Goal: Information Seeking & Learning: Learn about a topic

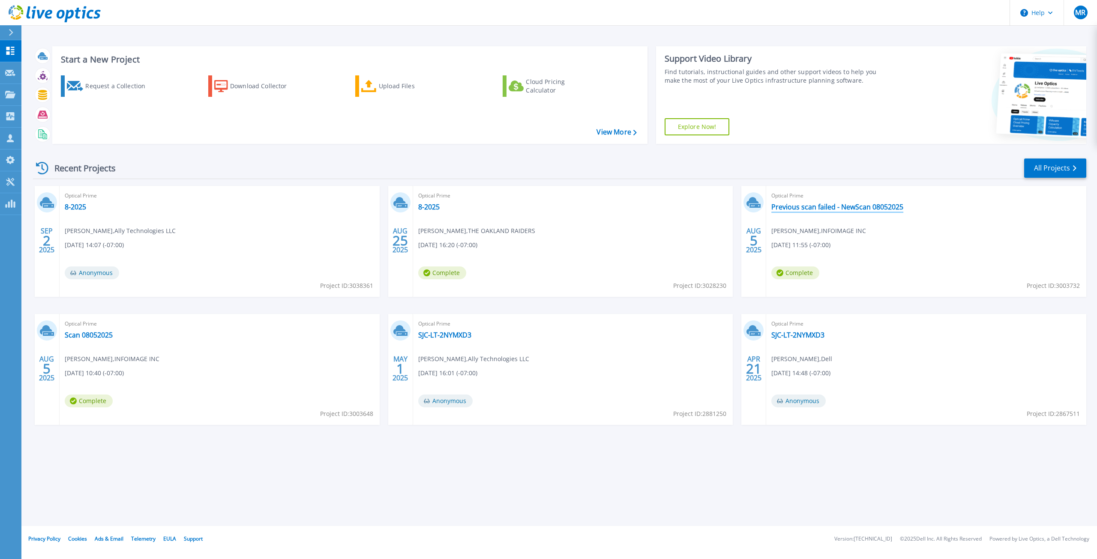
click at [846, 210] on link "Previous scan failed - NewScan 08052025" at bounding box center [837, 207] width 132 height 9
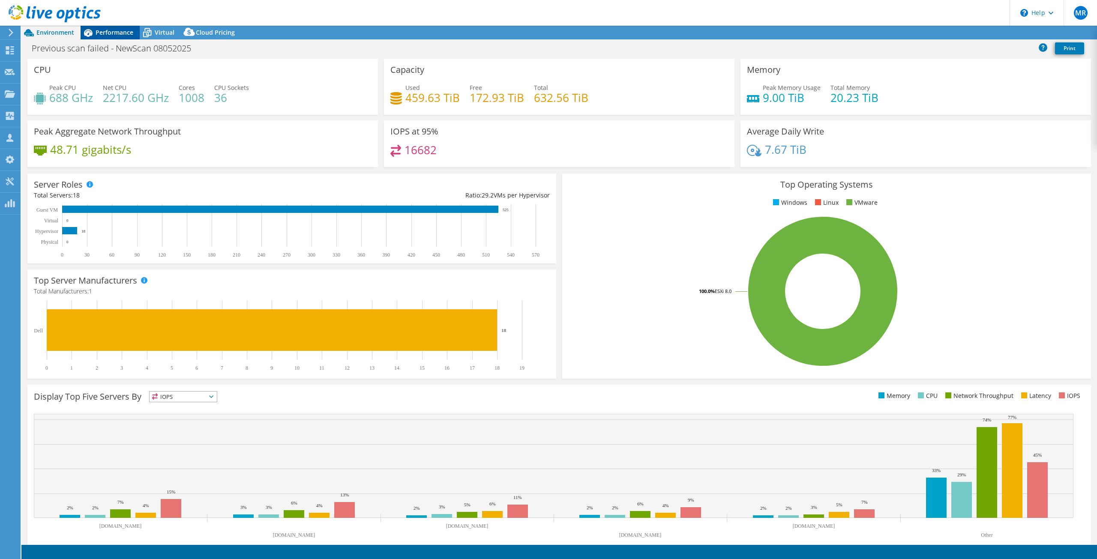
click at [113, 36] on span "Performance" at bounding box center [115, 32] width 38 height 8
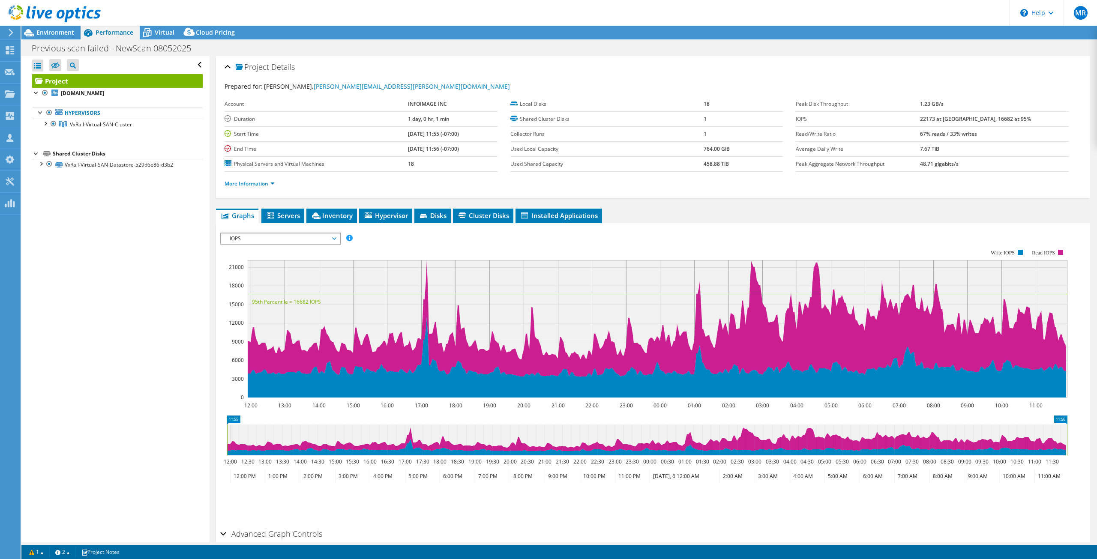
select select "USD"
click at [47, 30] on span "Environment" at bounding box center [55, 32] width 38 height 8
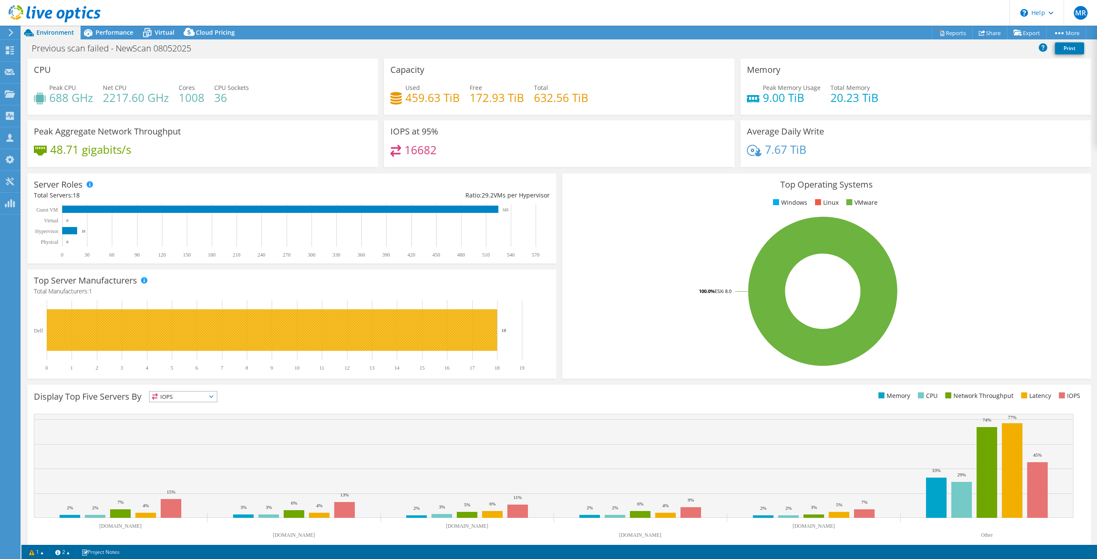
click at [484, 335] on rect at bounding box center [272, 330] width 450 height 42
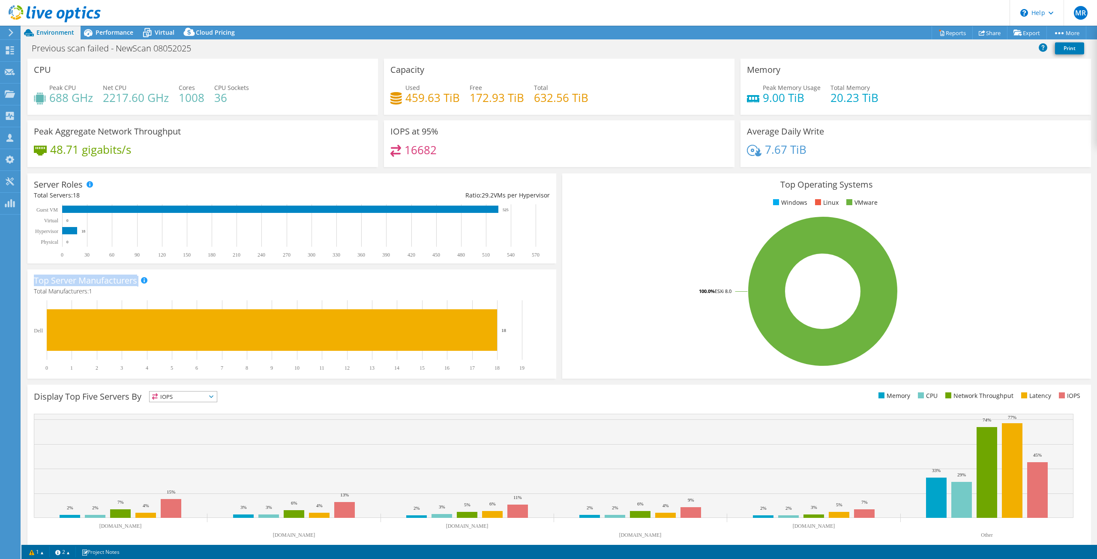
drag, startPoint x: 35, startPoint y: 279, endPoint x: 139, endPoint y: 275, distance: 104.2
click at [139, 275] on div "Top Server Manufacturers Manufacturers are shown for physical servers and hyper…" at bounding box center [291, 323] width 529 height 109
drag, startPoint x: 87, startPoint y: 293, endPoint x: 104, endPoint y: 293, distance: 16.3
click at [104, 293] on h4 "Total Manufacturers: 1" at bounding box center [292, 291] width 516 height 9
drag, startPoint x: 853, startPoint y: 203, endPoint x: 867, endPoint y: 201, distance: 13.9
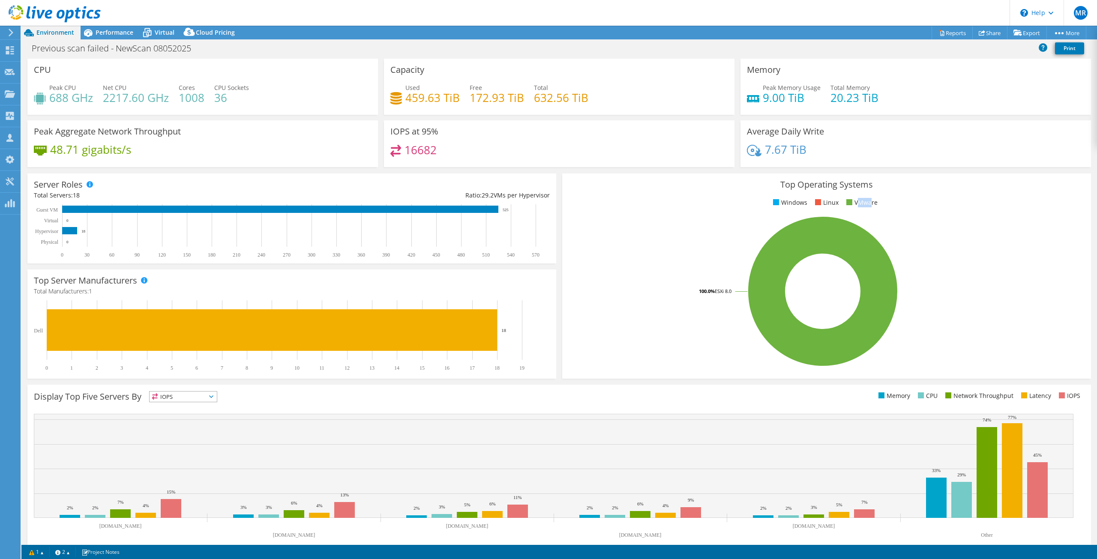
click at [867, 201] on li "VMware" at bounding box center [860, 202] width 33 height 9
click at [902, 203] on ul "Windows Linux VMware" at bounding box center [826, 203] width 516 height 10
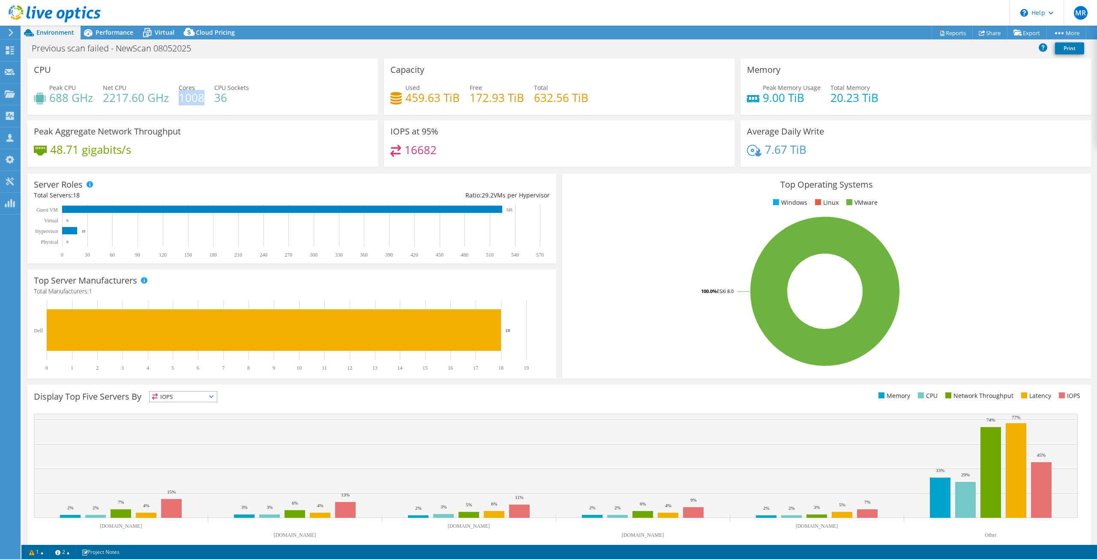
drag, startPoint x: 181, startPoint y: 99, endPoint x: 203, endPoint y: 101, distance: 21.9
click at [203, 101] on h4 "1008" at bounding box center [192, 97] width 26 height 9
click at [111, 32] on span "Performance" at bounding box center [115, 32] width 38 height 8
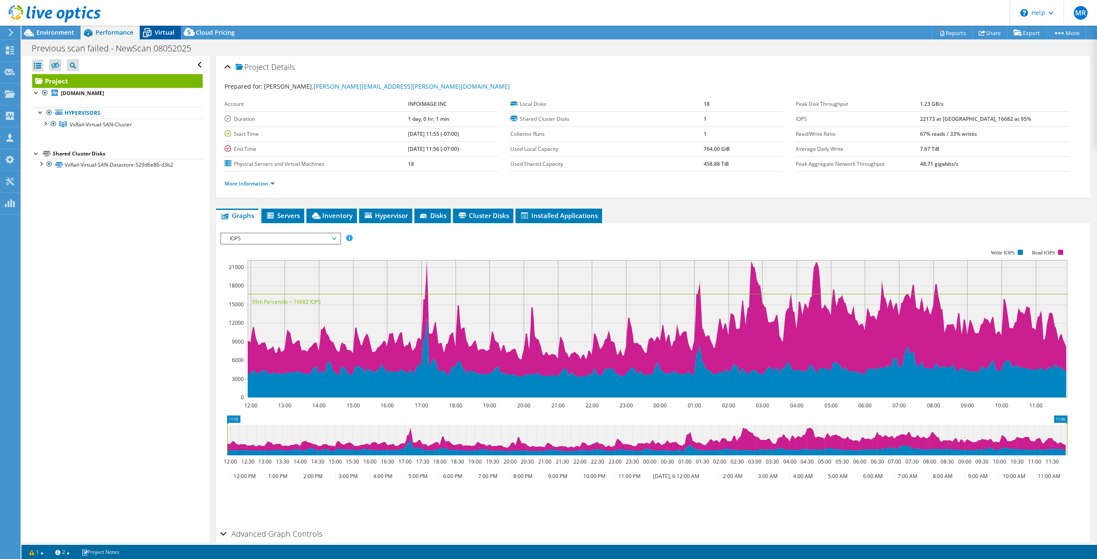
click at [147, 29] on icon at bounding box center [147, 32] width 15 height 15
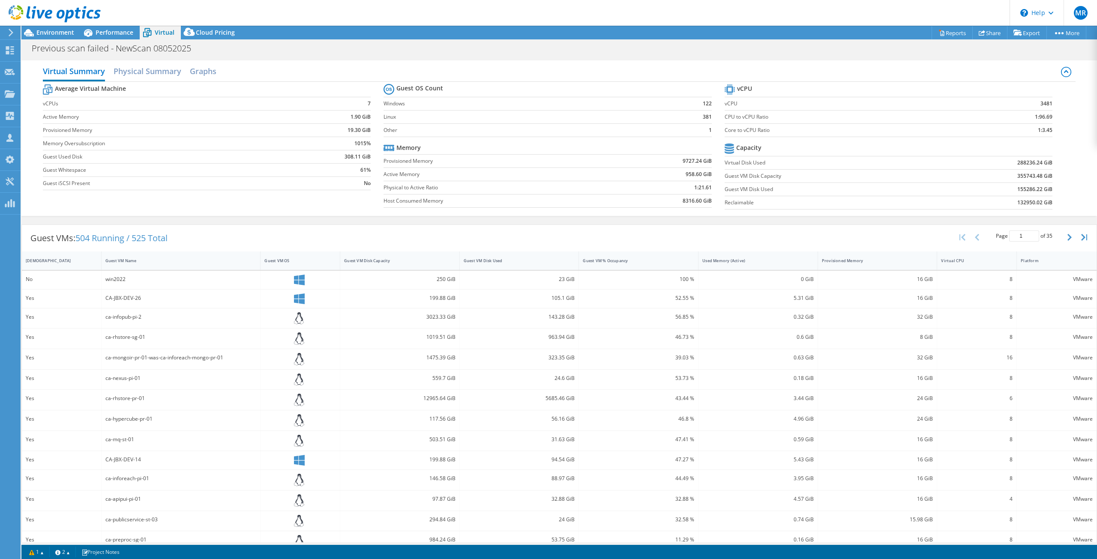
click at [1041, 128] on b "1:3.45" at bounding box center [1044, 130] width 15 height 9
drag, startPoint x: 721, startPoint y: 106, endPoint x: 736, endPoint y: 104, distance: 15.5
click at [736, 104] on label "vCPU" at bounding box center [845, 103] width 242 height 9
drag, startPoint x: 1031, startPoint y: 105, endPoint x: 1049, endPoint y: 104, distance: 18.4
click at [1049, 104] on section "vCPU vCPU 3481 CPU to vCPU Ratio 1:96.69 Core to vCPU Ratio 1:3.45 Capacity Vir…" at bounding box center [894, 147] width 341 height 131
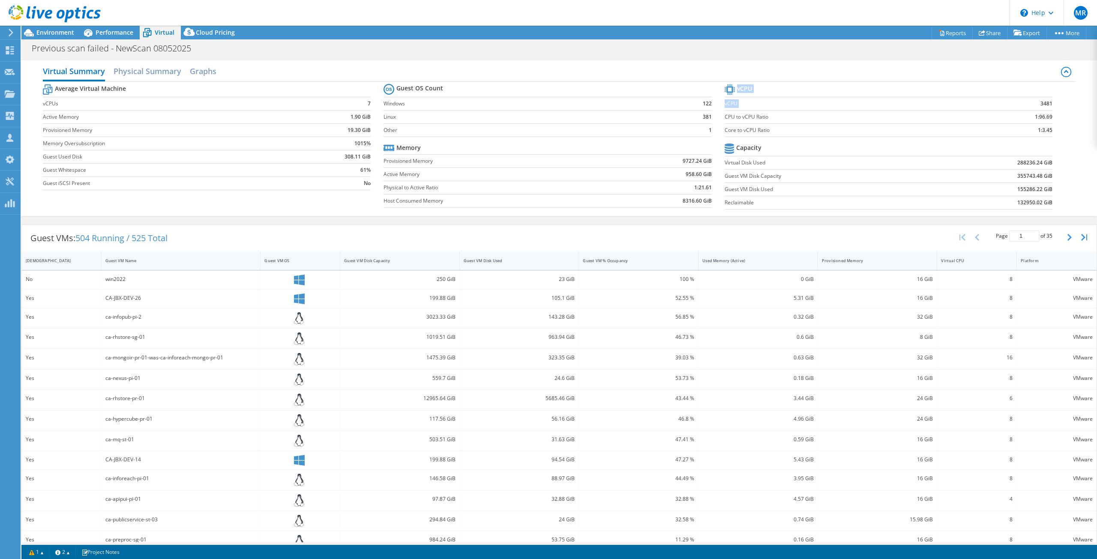
click at [1049, 105] on section "vCPU vCPU 3481 CPU to vCPU Ratio 1:96.69 Core to vCPU Ratio 1:3.45 Capacity Vir…" at bounding box center [894, 147] width 341 height 131
drag, startPoint x: 1034, startPoint y: 131, endPoint x: 1055, endPoint y: 128, distance: 21.6
click at [1055, 128] on section "vCPU vCPU 3481 CPU to vCPU Ratio 1:96.69 Core to vCPU Ratio 1:3.45 Capacity Vir…" at bounding box center [894, 147] width 341 height 131
click at [1037, 131] on b "1:3.45" at bounding box center [1044, 130] width 15 height 9
drag, startPoint x: 1031, startPoint y: 128, endPoint x: 1058, endPoint y: 131, distance: 27.2
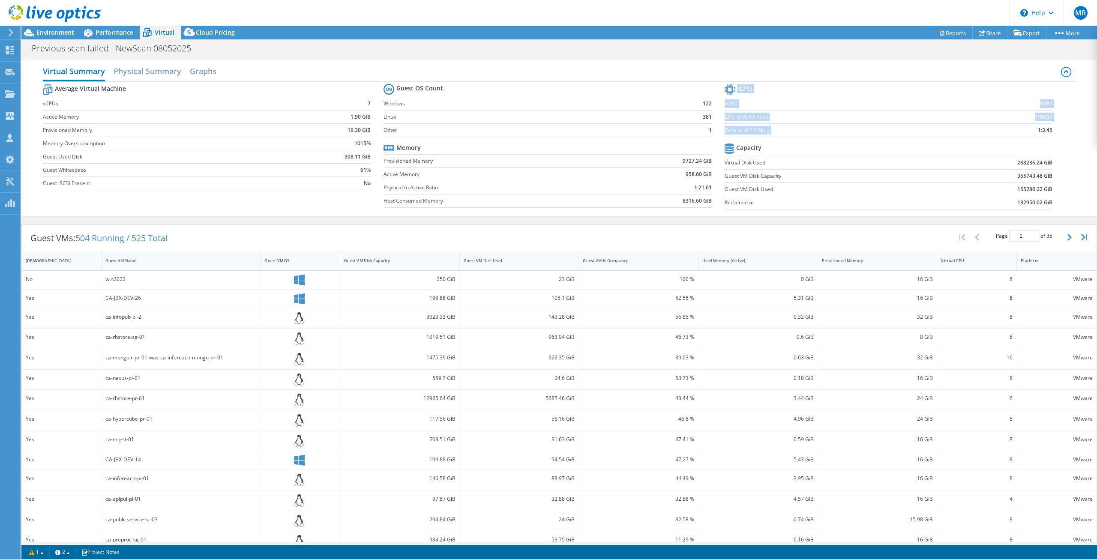
click at [1058, 131] on section "vCPU vCPU 3481 CPU to vCPU Ratio 1:96.69 Core to vCPU Ratio 1:3.45 Capacity Vir…" at bounding box center [894, 147] width 341 height 131
click at [56, 37] on div "Environment" at bounding box center [50, 33] width 59 height 14
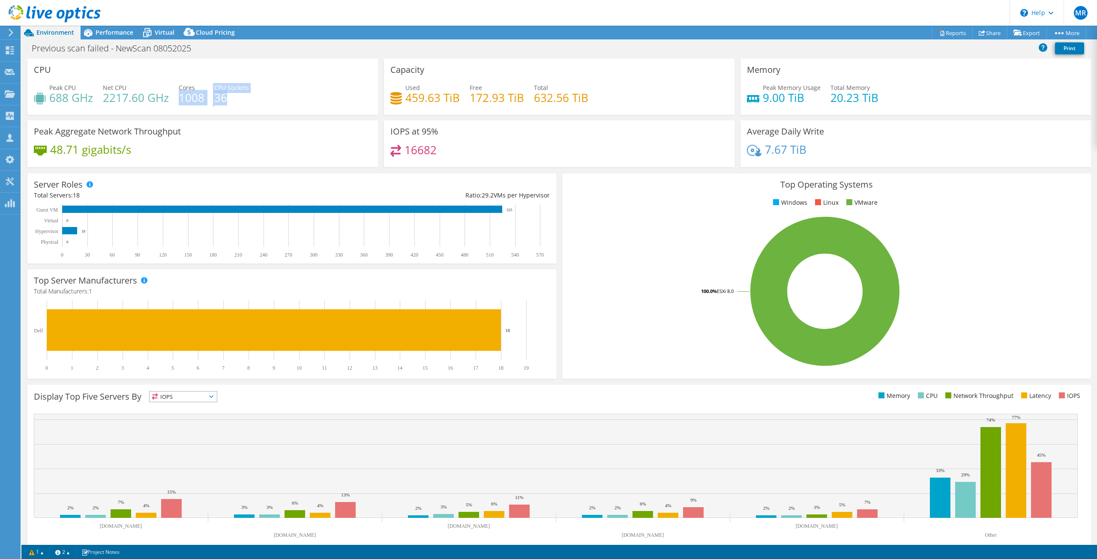
drag, startPoint x: 178, startPoint y: 96, endPoint x: 234, endPoint y: 102, distance: 56.0
click at [234, 102] on div "Peak CPU 688 GHz Net CPU 2217.60 GHz Cores 1008 CPU Sockets 36" at bounding box center [203, 97] width 338 height 28
click at [200, 110] on div "Peak CPU 688 GHz Net CPU 2217.60 GHz Cores 1008 CPU Sockets 36" at bounding box center [203, 97] width 338 height 28
click at [158, 36] on div "Virtual" at bounding box center [160, 33] width 41 height 14
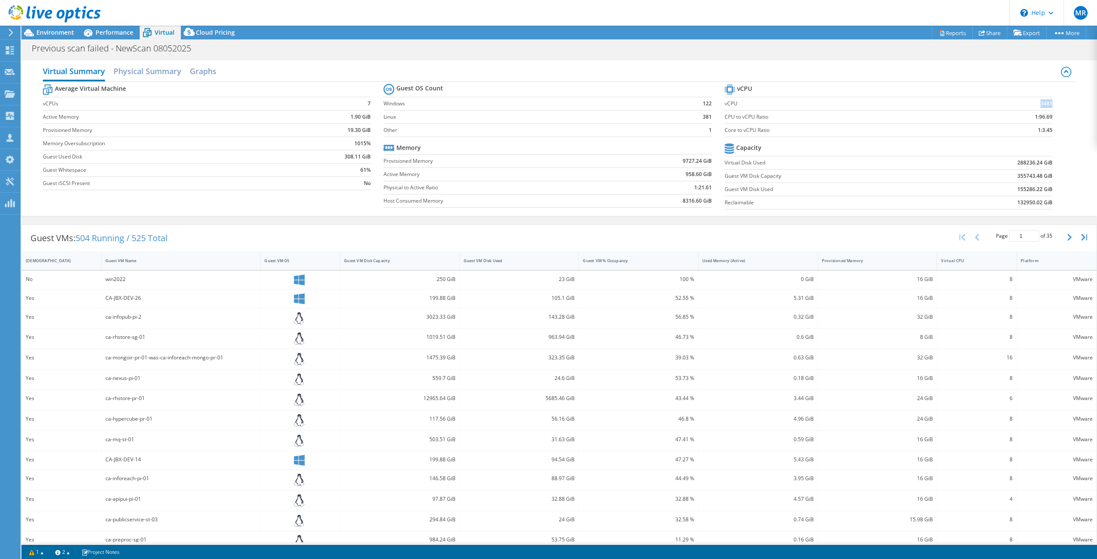
drag, startPoint x: 1033, startPoint y: 107, endPoint x: 1047, endPoint y: 102, distance: 15.2
click at [1047, 102] on section "vCPU vCPU 3481 CPU to vCPU Ratio 1:96.69 Core to vCPU Ratio 1:3.45 Capacity Vir…" at bounding box center [894, 147] width 341 height 131
click at [1052, 102] on section "vCPU vCPU 3481 CPU to vCPU Ratio 1:96.69 Core to vCPU Ratio 1:3.45 Capacity Vir…" at bounding box center [894, 147] width 341 height 131
click at [63, 35] on span "Environment" at bounding box center [55, 32] width 38 height 8
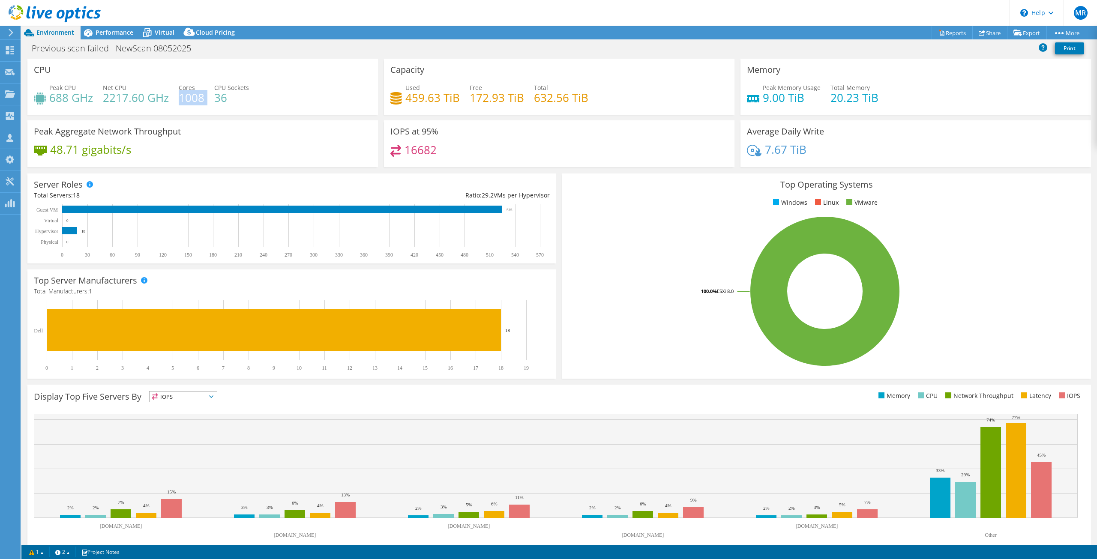
drag, startPoint x: 180, startPoint y: 98, endPoint x: 209, endPoint y: 96, distance: 28.3
click at [209, 96] on div "Peak CPU 688 GHz Net CPU 2217.60 GHz Cores 1008 CPU Sockets 36" at bounding box center [203, 97] width 338 height 28
click at [221, 94] on h4 "36" at bounding box center [231, 97] width 35 height 9
click at [102, 31] on span "Performance" at bounding box center [115, 32] width 38 height 8
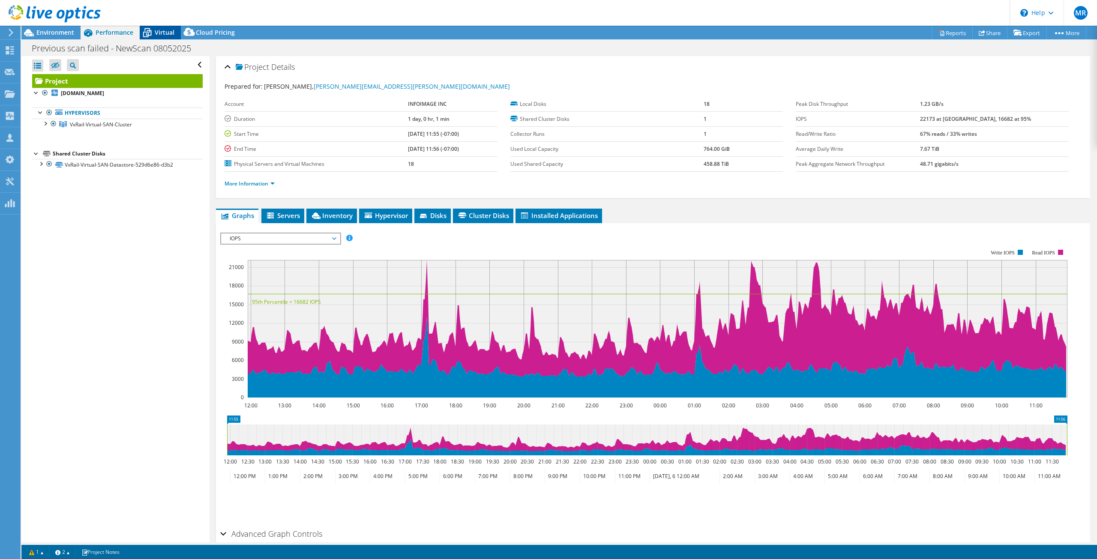
click at [169, 31] on span "Virtual" at bounding box center [165, 32] width 20 height 8
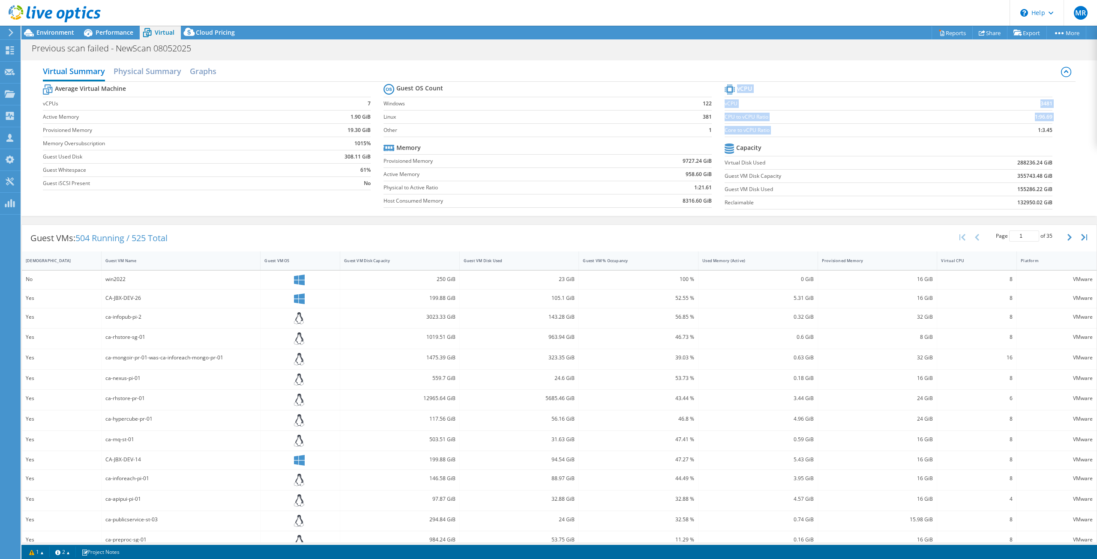
drag, startPoint x: 1031, startPoint y: 130, endPoint x: 1055, endPoint y: 127, distance: 23.3
click at [1055, 127] on section "vCPU vCPU 3481 CPU to vCPU Ratio 1:96.69 Core to vCPU Ratio 1:3.45 Capacity Vir…" at bounding box center [894, 147] width 341 height 131
click at [1058, 134] on section "vCPU vCPU 3481 CPU to vCPU Ratio 1:96.69 Core to vCPU Ratio 1:3.45 Capacity Vir…" at bounding box center [894, 147] width 341 height 131
click at [1044, 136] on td "1:3.45" at bounding box center [1009, 129] width 86 height 13
drag, startPoint x: 1029, startPoint y: 131, endPoint x: 1052, endPoint y: 130, distance: 22.7
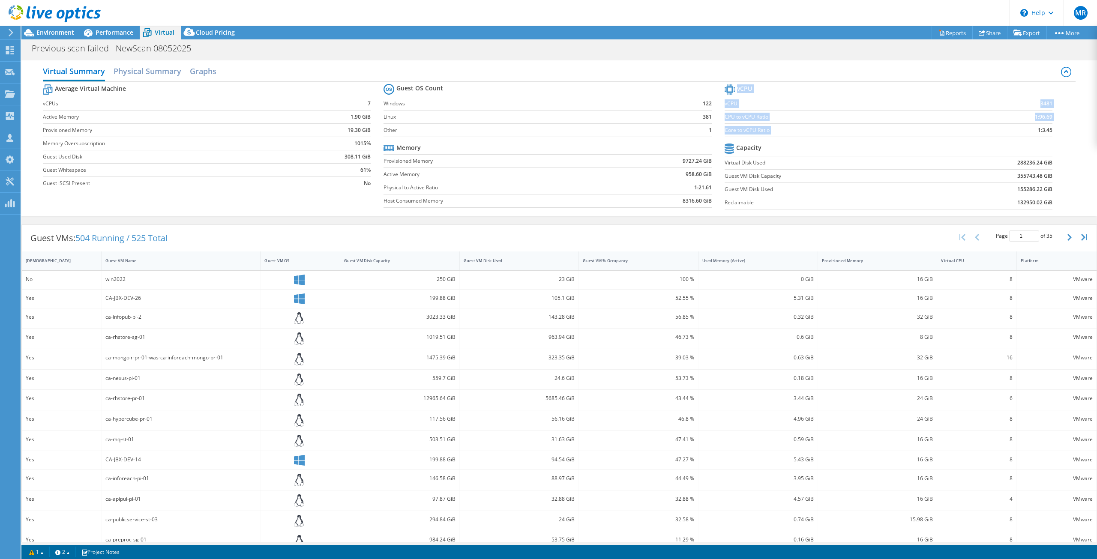
click at [1052, 130] on section "vCPU vCPU 3481 CPU to vCPU Ratio 1:96.69 Core to vCPU Ratio 1:3.45 Capacity Vir…" at bounding box center [894, 147] width 341 height 131
click at [1058, 120] on section "vCPU vCPU 3481 CPU to vCPU Ratio 1:96.69 Core to vCPU Ratio 1:3.45 Capacity Vir…" at bounding box center [894, 147] width 341 height 131
click at [57, 35] on span "Environment" at bounding box center [55, 32] width 38 height 8
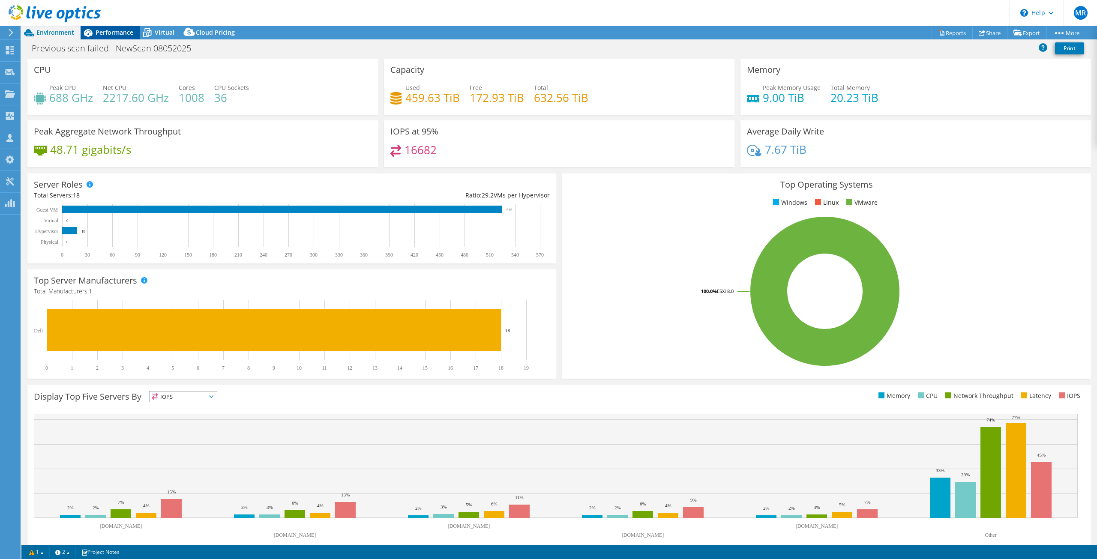
click at [128, 36] on span "Performance" at bounding box center [115, 32] width 38 height 8
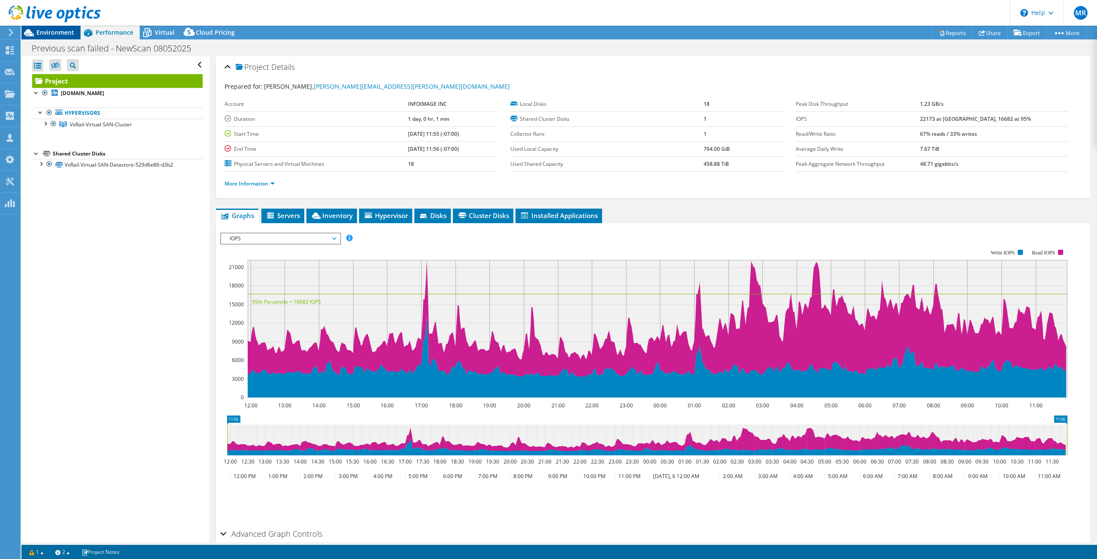
click at [39, 36] on span "Environment" at bounding box center [55, 32] width 38 height 8
